Goal: Information Seeking & Learning: Learn about a topic

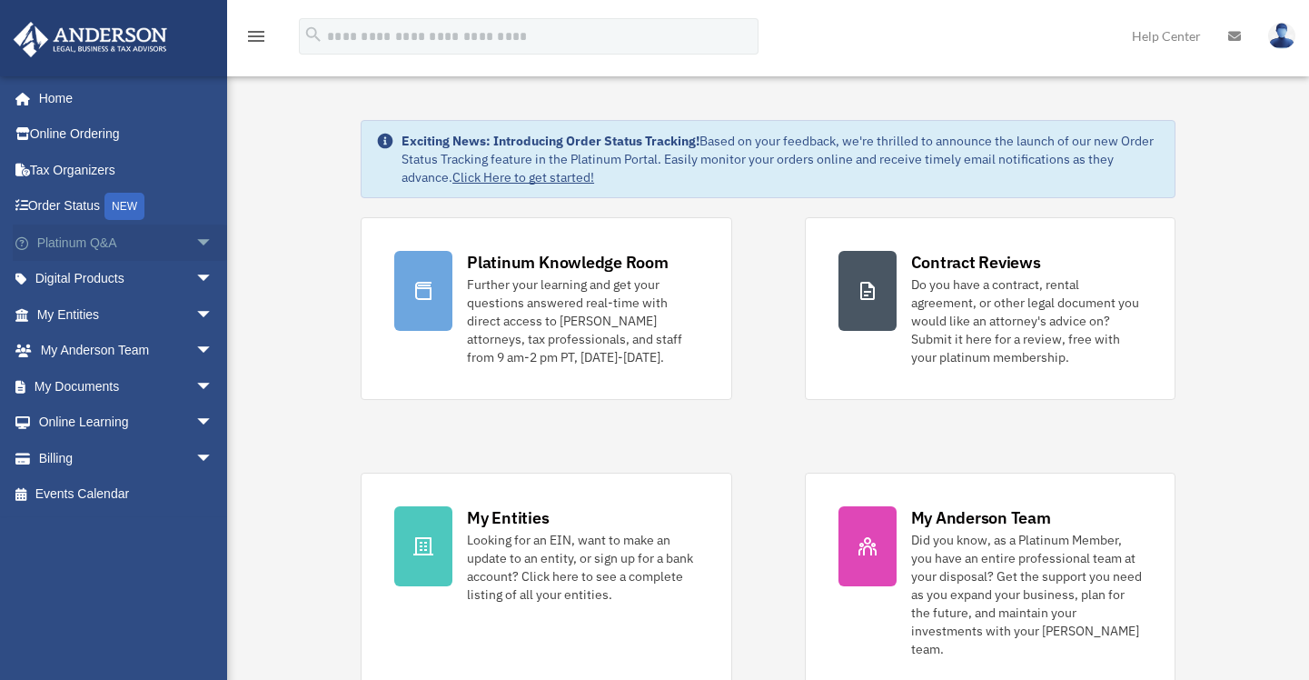
click at [195, 243] on span "arrow_drop_down" at bounding box center [213, 242] width 36 height 37
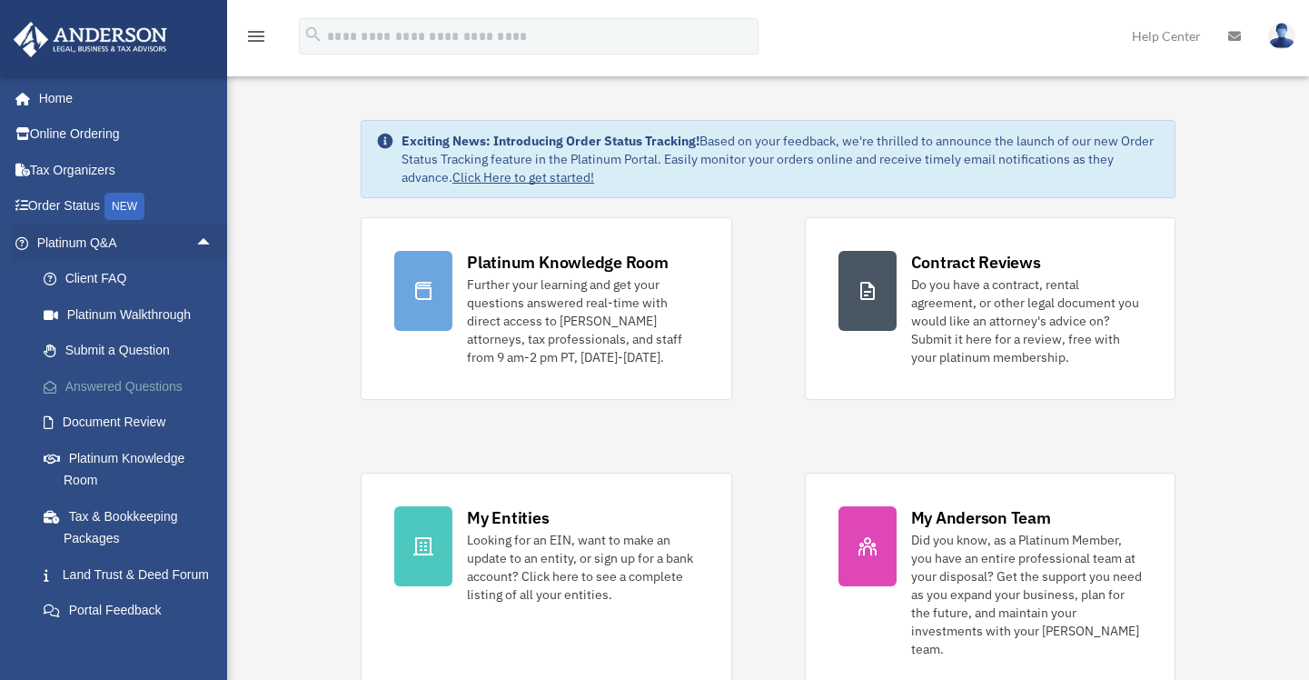
click at [140, 387] on link "Answered Questions" at bounding box center [132, 386] width 215 height 36
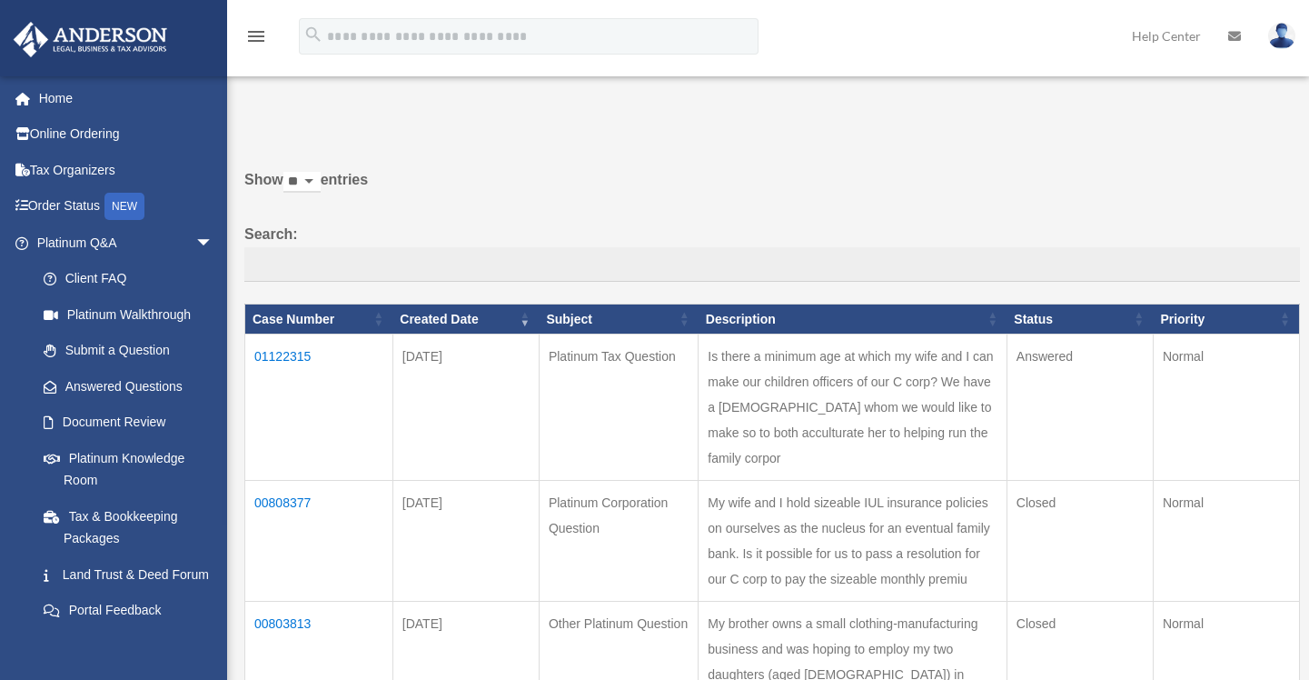
click at [300, 352] on td "01122315" at bounding box center [319, 407] width 148 height 146
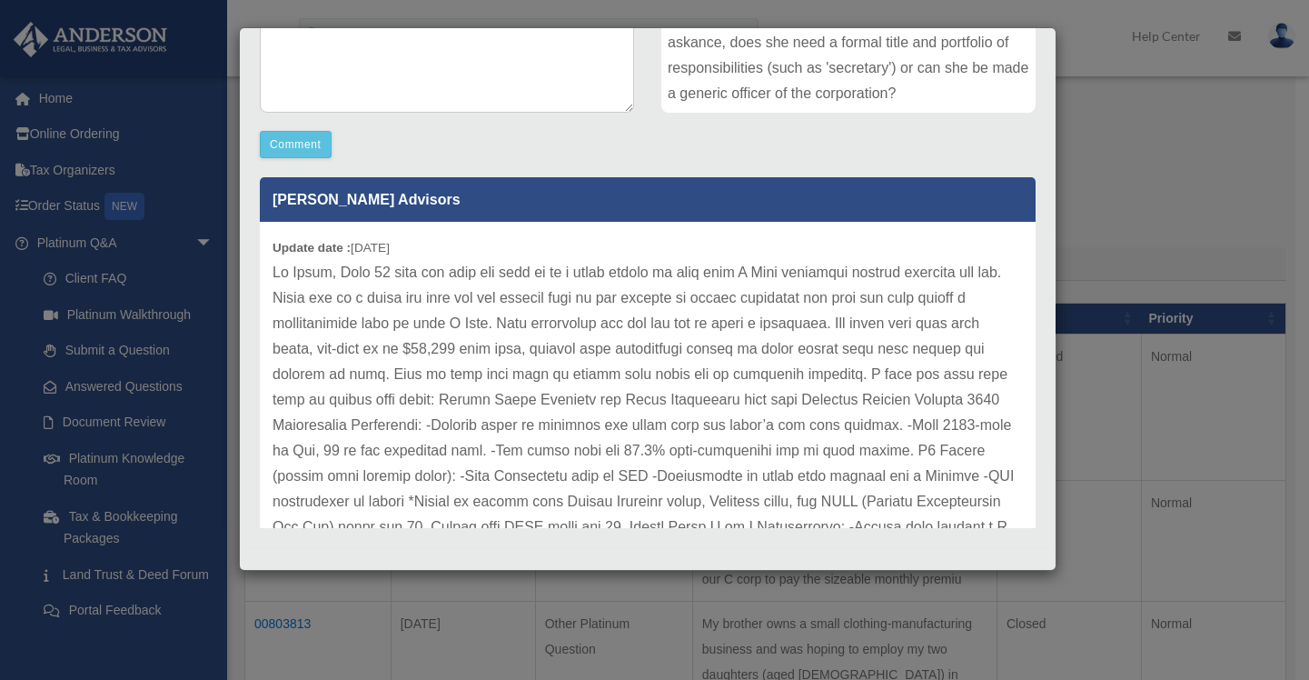
scroll to position [463, 0]
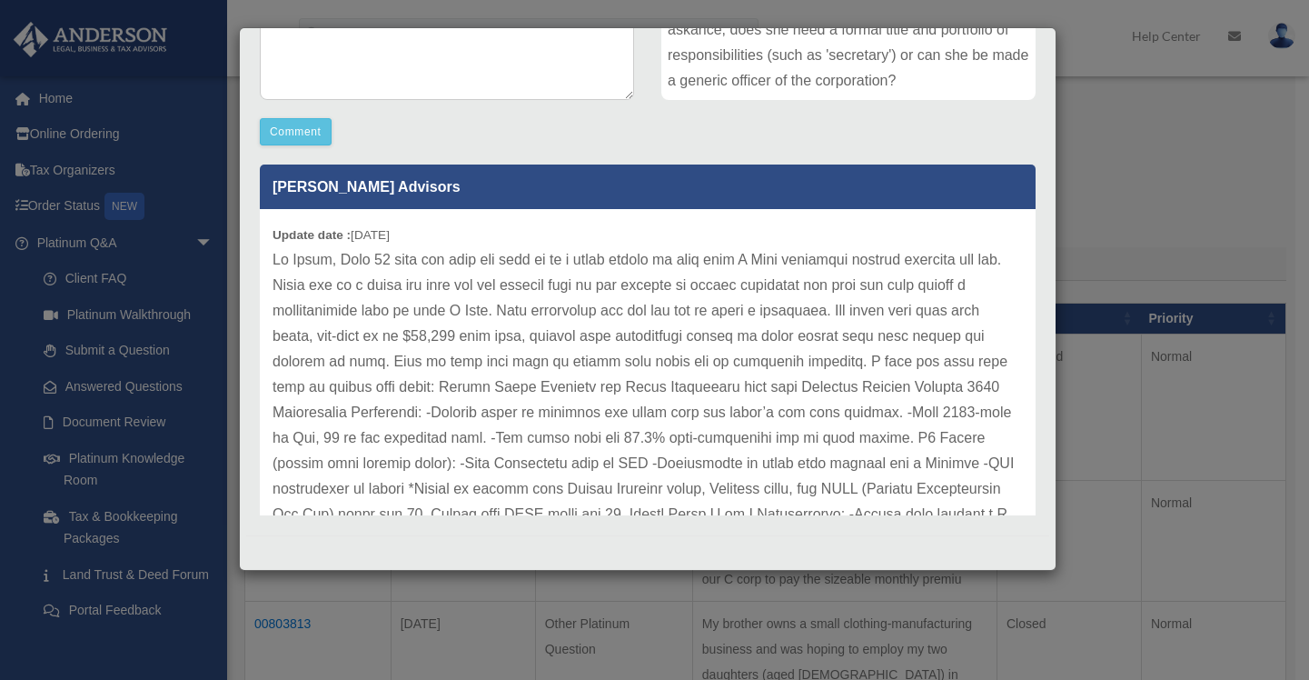
click at [918, 429] on p at bounding box center [648, 577] width 750 height 661
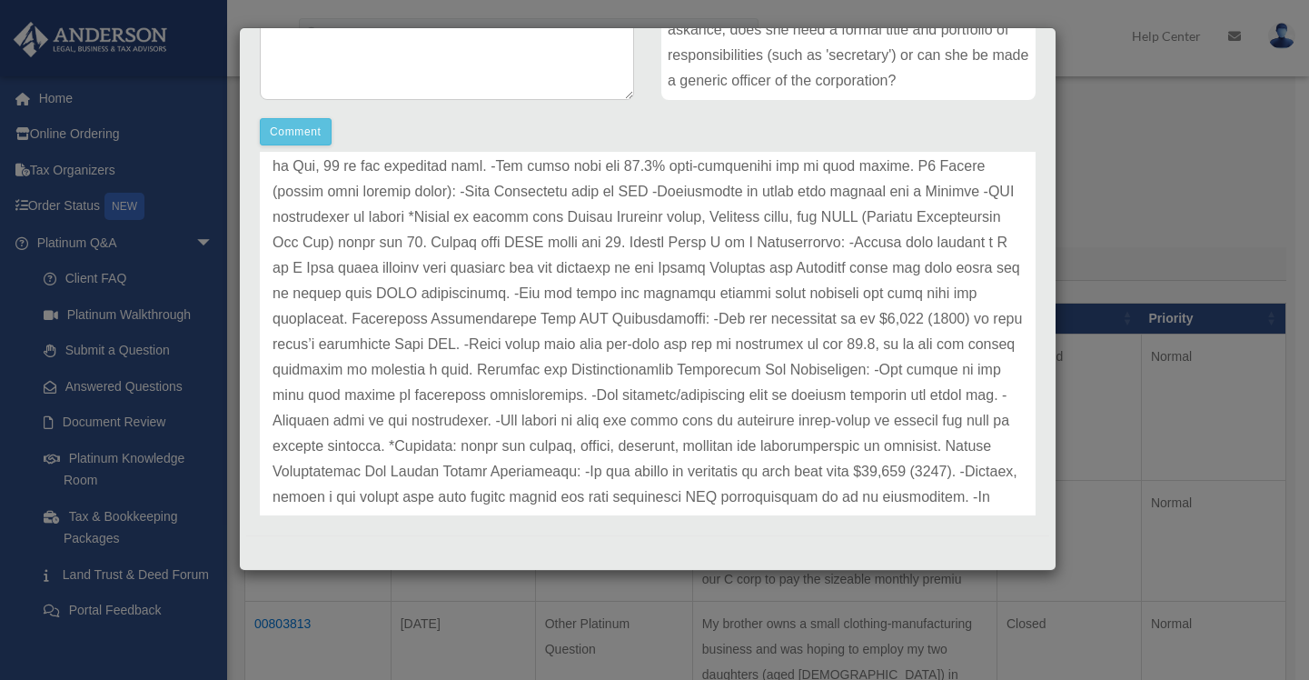
scroll to position [273, 0]
click at [847, 428] on p at bounding box center [648, 305] width 750 height 661
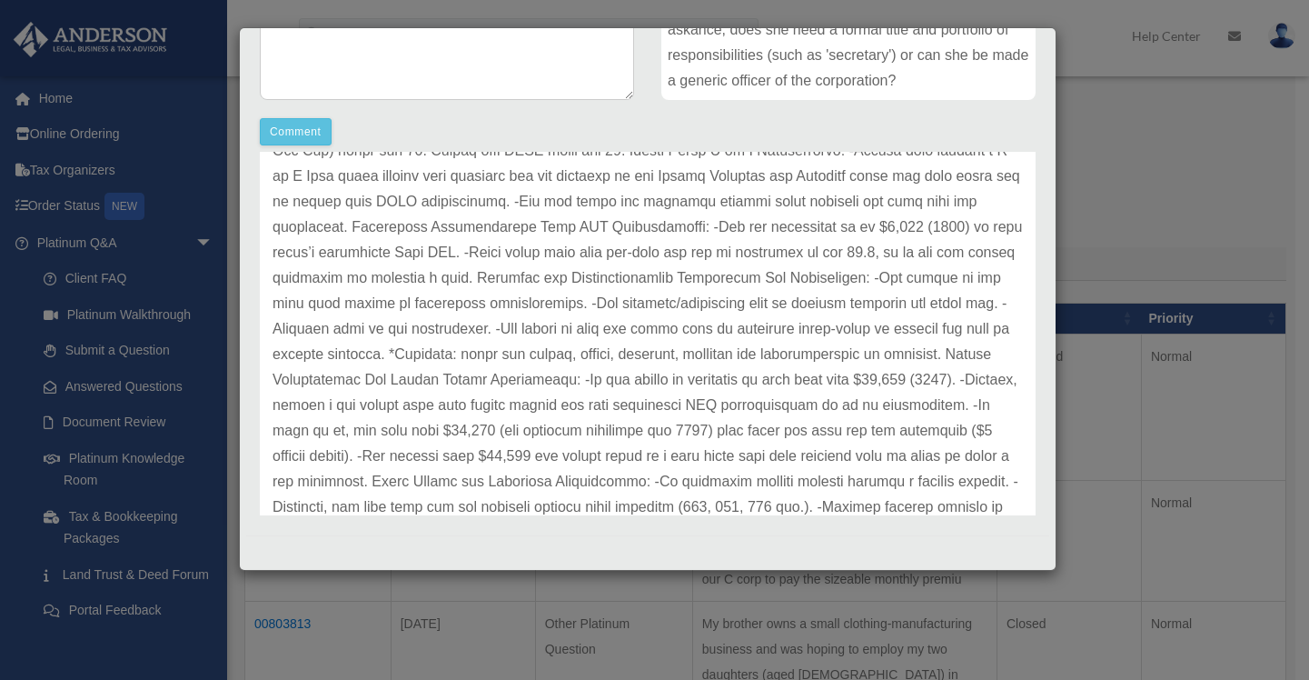
scroll to position [454, 0]
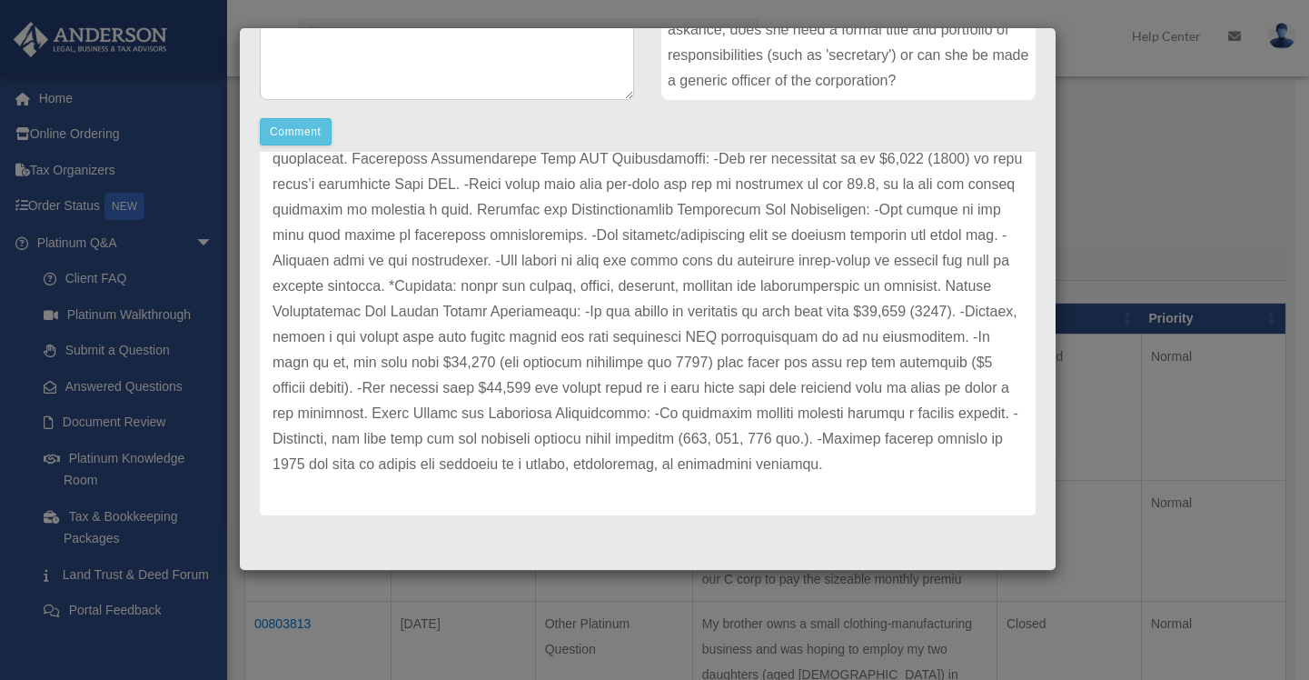
click at [770, 453] on p at bounding box center [648, 146] width 750 height 661
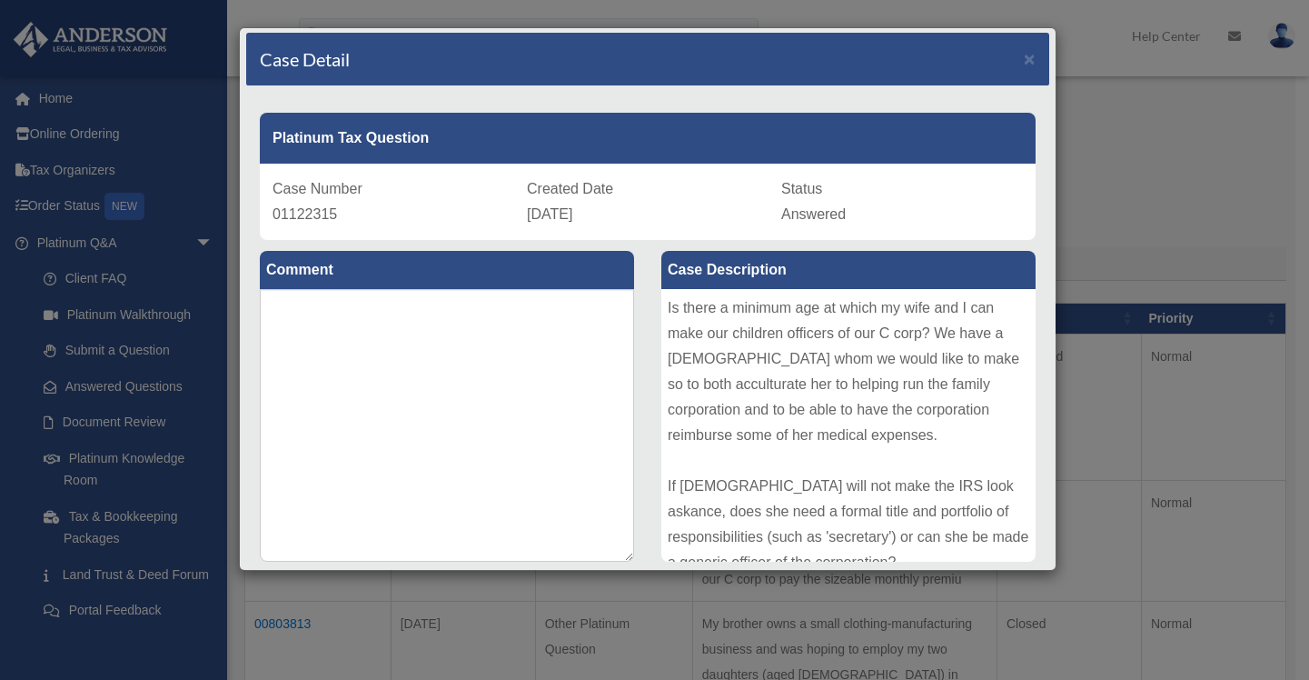
scroll to position [0, 0]
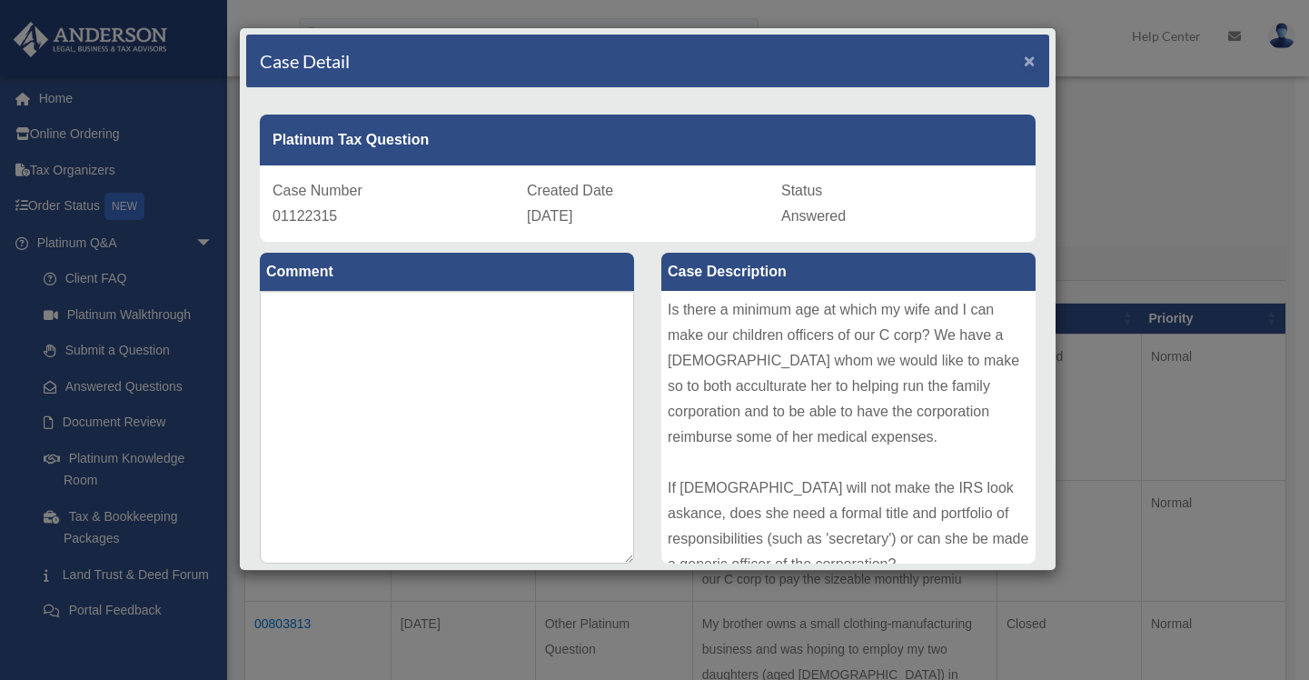
click at [1024, 57] on span "×" at bounding box center [1030, 60] width 12 height 21
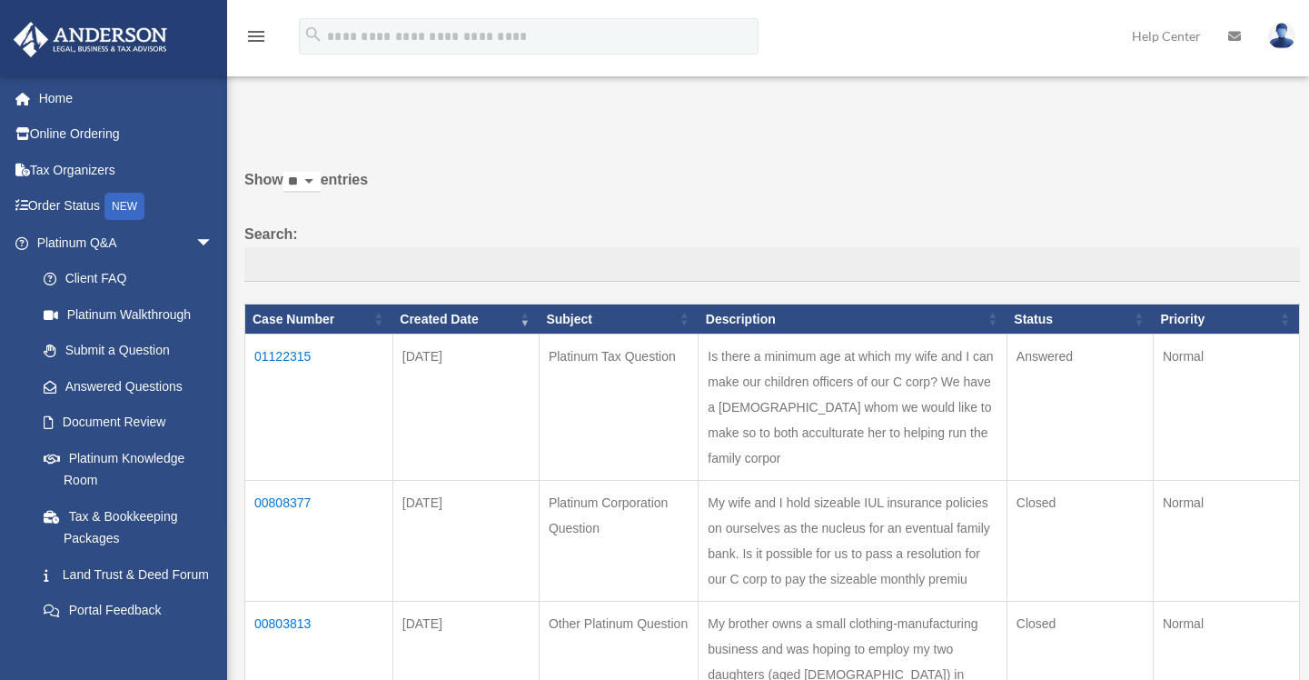
click at [1121, 200] on label "Show ** ** ** *** entries" at bounding box center [772, 189] width 1056 height 44
click at [321, 193] on select "** ** ** ***" at bounding box center [301, 182] width 37 height 21
